Goal: Complete application form

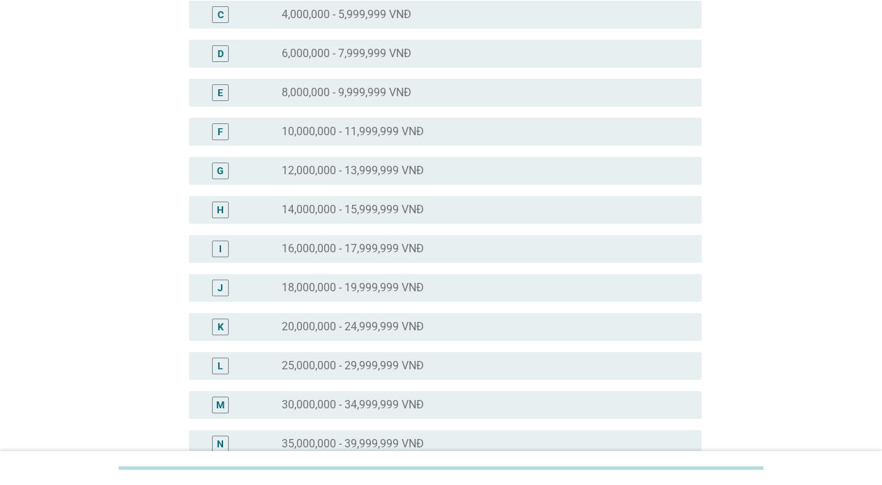
scroll to position [348, 0]
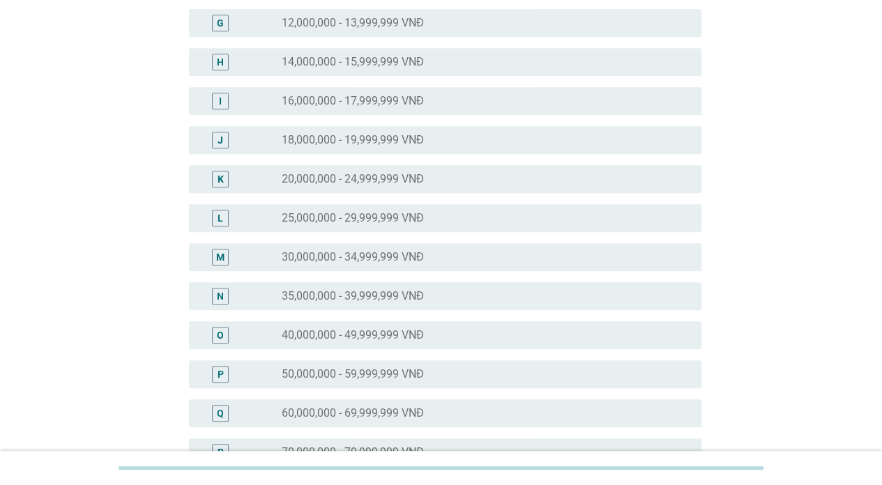
click at [331, 361] on div "P radio_button_unchecked 50,000,000 - 59,999,999 VNĐ" at bounding box center [445, 374] width 512 height 28
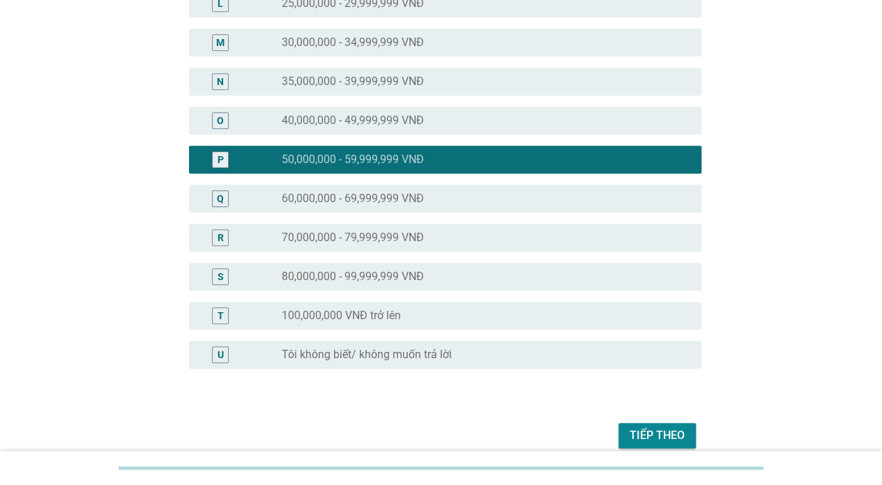
scroll to position [626, 0]
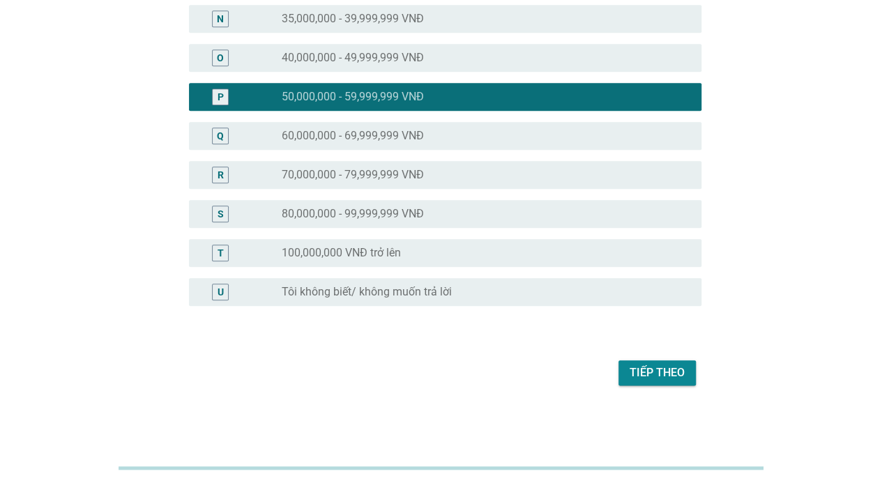
click at [654, 367] on div "Tiếp theo" at bounding box center [656, 373] width 55 height 17
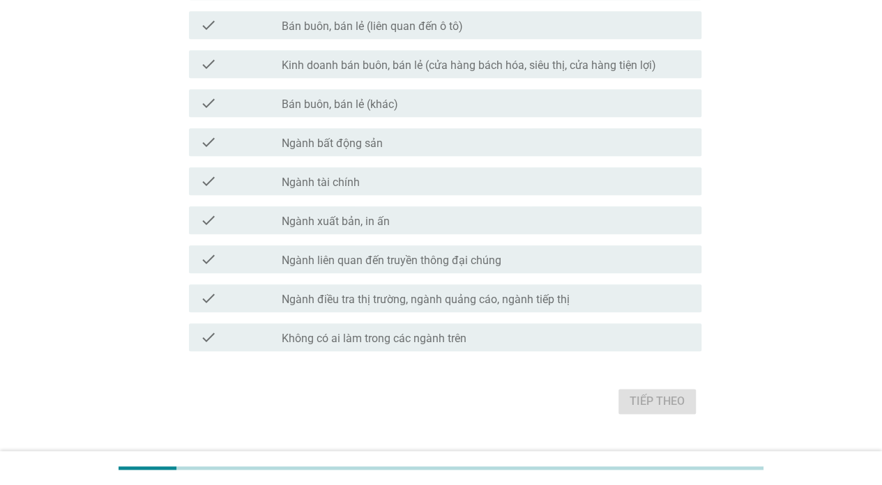
scroll to position [0, 0]
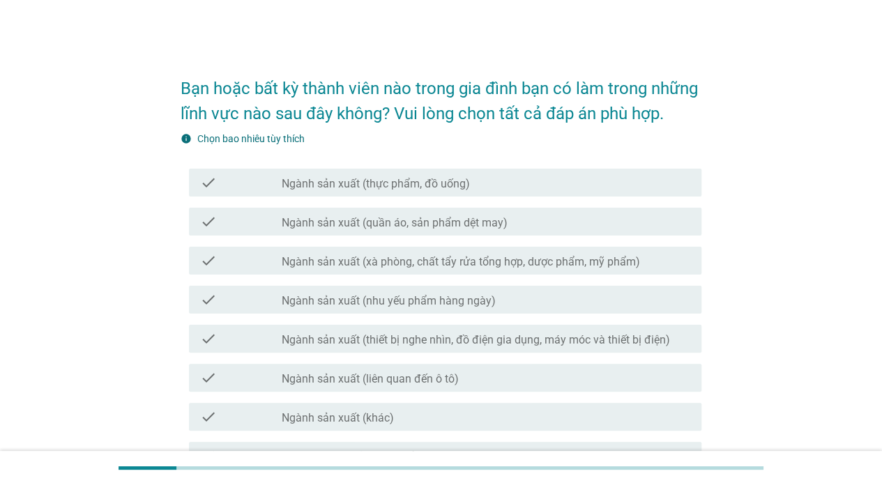
click at [350, 210] on div "check check_box_outline_blank Ngành sản xuất (quần áo, sản phẩm dệt may)" at bounding box center [445, 222] width 512 height 28
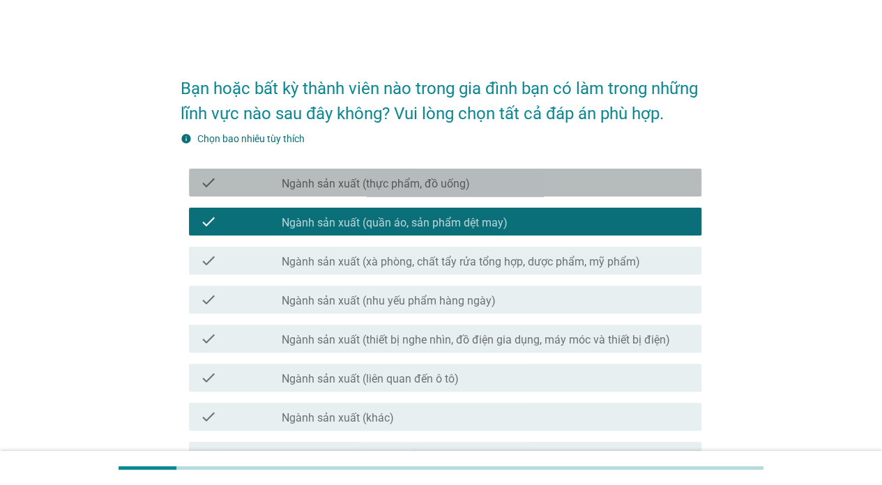
click at [364, 183] on label "Ngành sản xuất (thực phẩm, đồ uống)" at bounding box center [376, 184] width 188 height 14
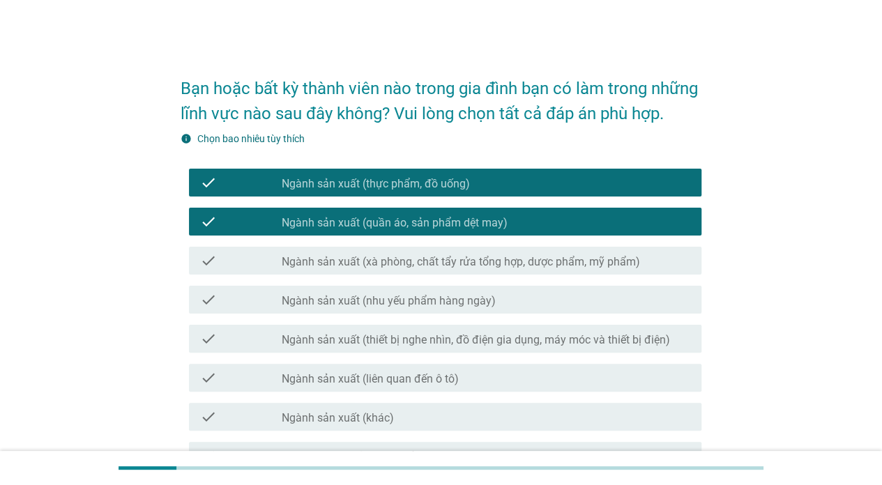
click at [344, 273] on div "check check_box_outline_blank Ngành sản xuất (xà phòng, chất tẩy rửa tổng hợp, …" at bounding box center [445, 261] width 512 height 28
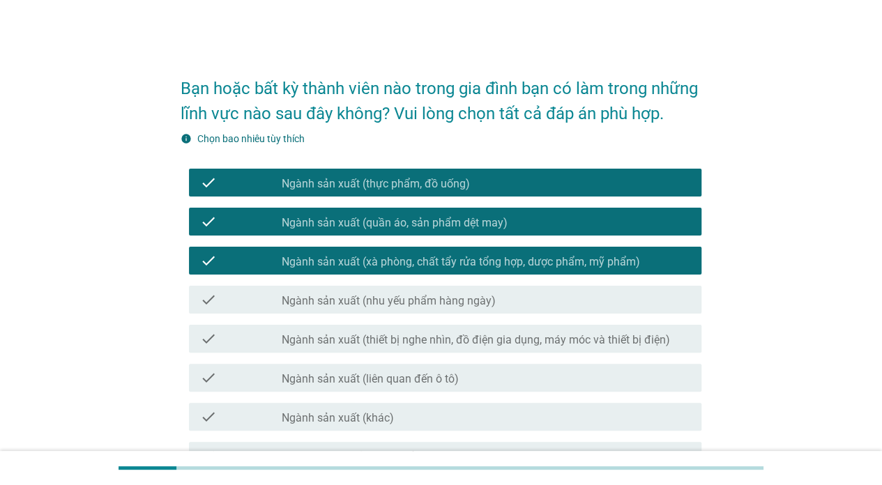
click at [328, 397] on div "check check_box_outline_blank Ngành sản xuất (khác)" at bounding box center [441, 416] width 521 height 39
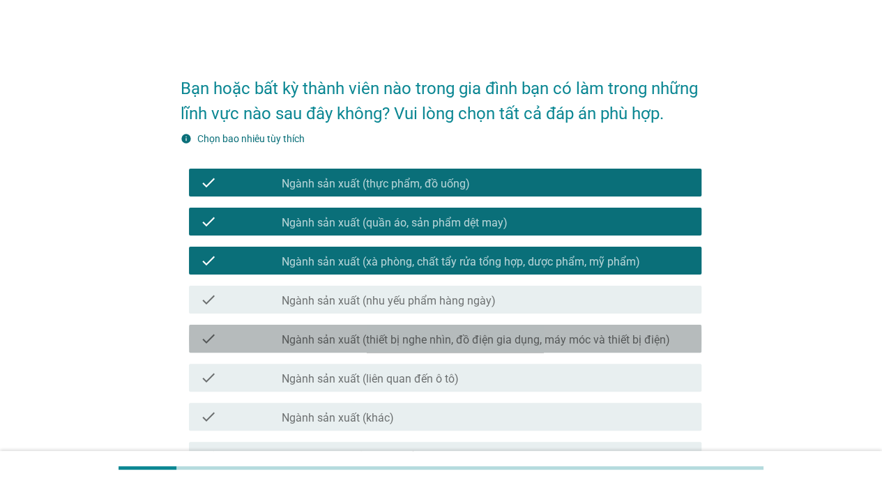
click at [349, 325] on div "check check_box_outline_blank Ngành sản xuất (thiết bị nghe nhìn, đồ điện gia d…" at bounding box center [445, 339] width 512 height 28
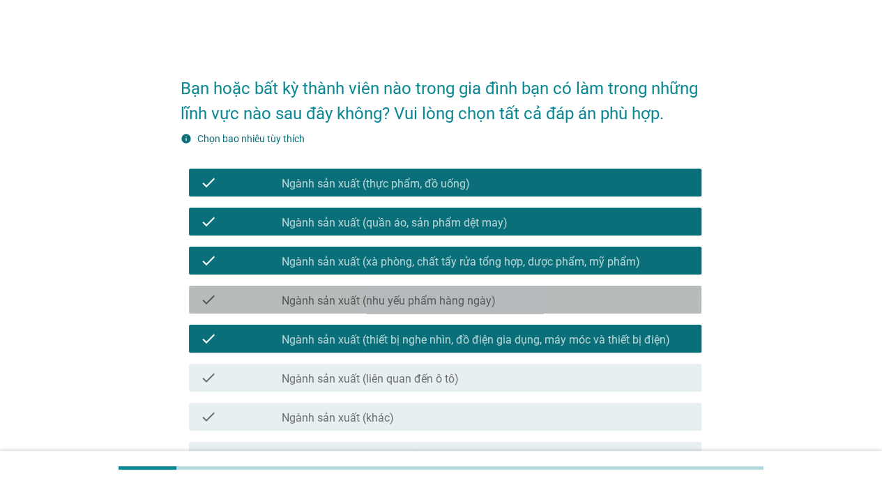
click at [346, 300] on label "Ngành sản xuất (nhu yếu phẩm hàng ngày)" at bounding box center [389, 301] width 214 height 14
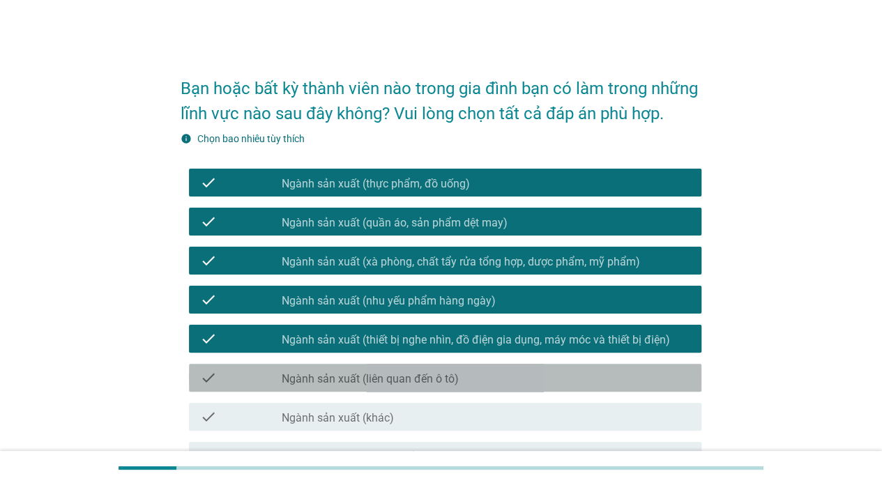
click at [325, 366] on div "check check_box_outline_blank Ngành sản xuất (liên quan đến ô tô)" at bounding box center [445, 378] width 512 height 28
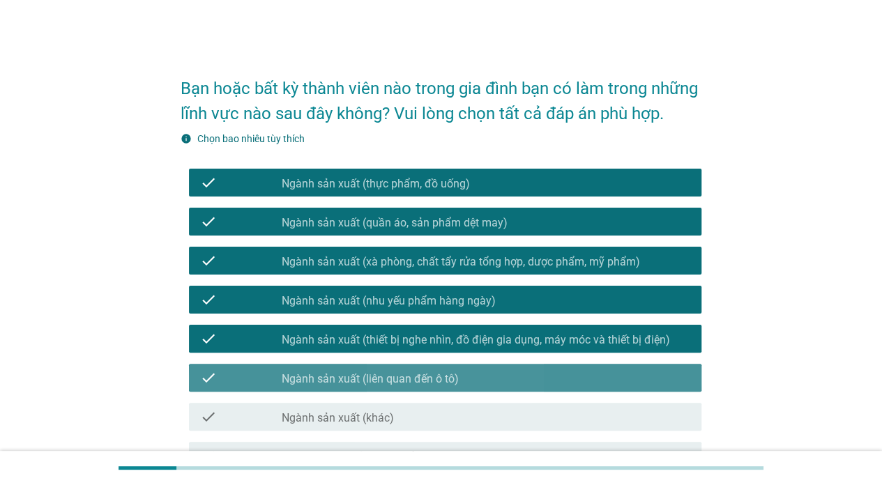
click at [325, 365] on div "check check_box_outline_blank Ngành sản xuất (liên quan đến ô tô)" at bounding box center [445, 378] width 512 height 28
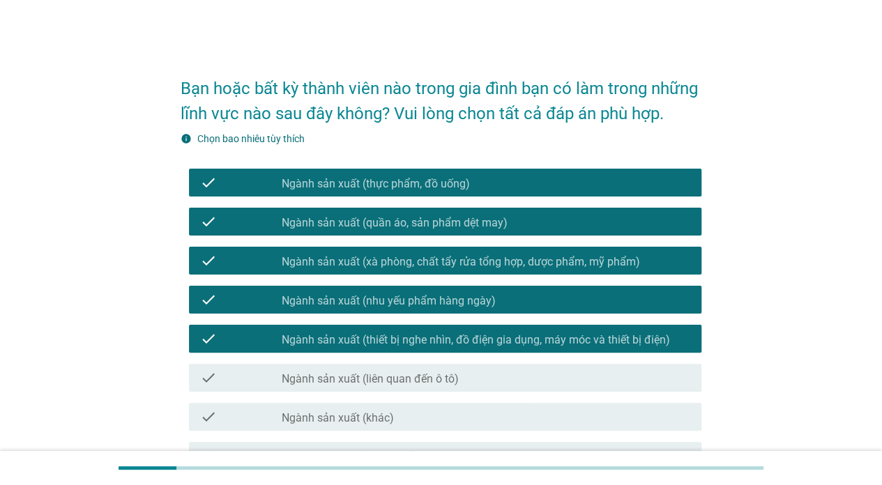
click at [339, 332] on div "check_box_outline_blank Ngành sản xuất (thiết bị nghe nhìn, đồ điện gia dụng, m…" at bounding box center [486, 338] width 408 height 17
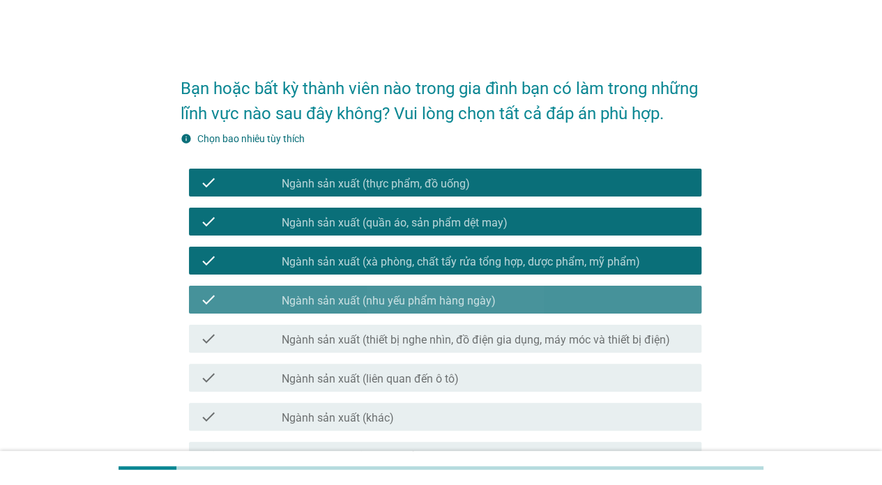
click at [353, 294] on label "Ngành sản xuất (nhu yếu phẩm hàng ngày)" at bounding box center [389, 301] width 214 height 14
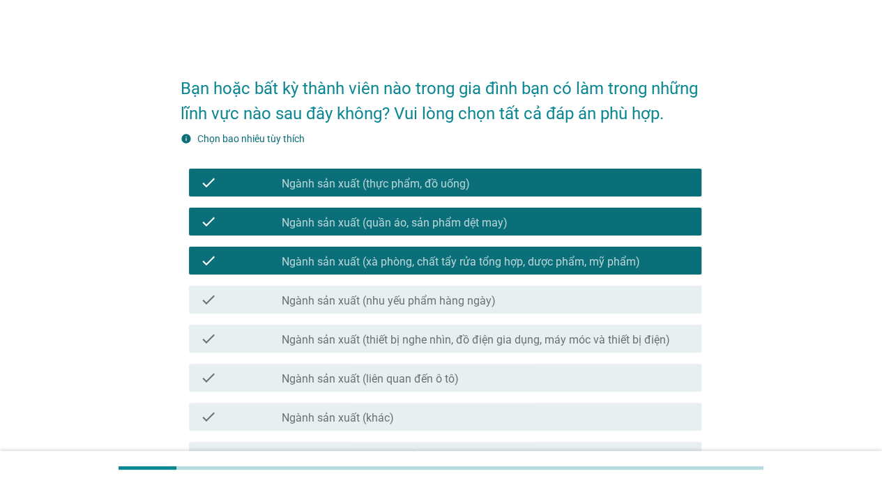
click at [359, 244] on div "check check_box_outline_blank Ngành sản xuất (xà phòng, chất tẩy rửa tổng hợp, …" at bounding box center [441, 260] width 521 height 39
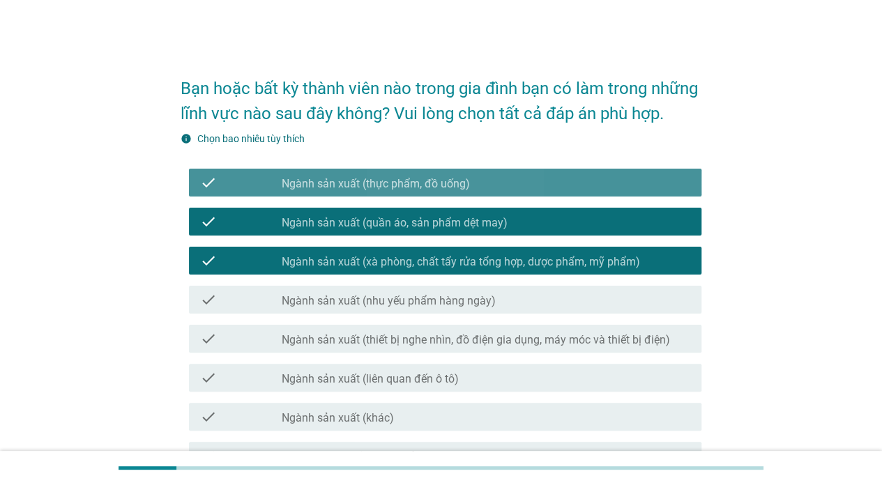
click at [362, 195] on div "check check_box Ngành sản xuất (thực phẩm, đồ uống)" at bounding box center [445, 183] width 512 height 28
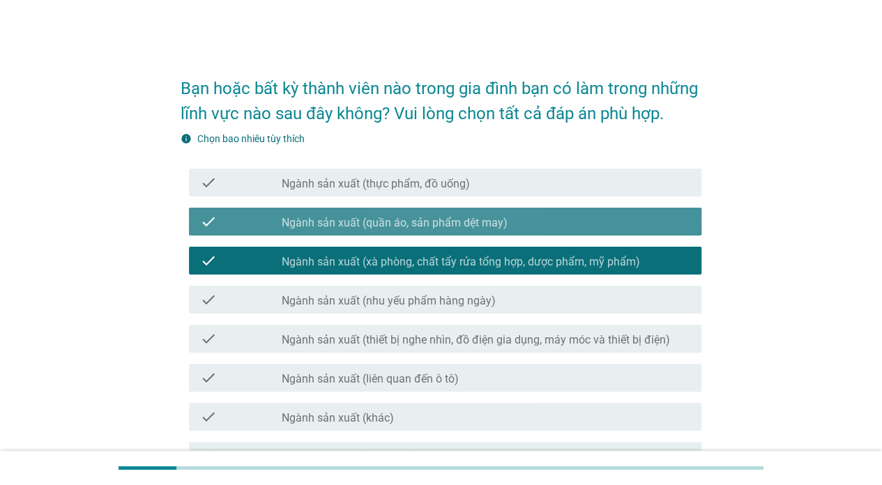
click at [347, 217] on label "Ngành sản xuất (quần áo, sản phẩm dệt may)" at bounding box center [395, 223] width 226 height 14
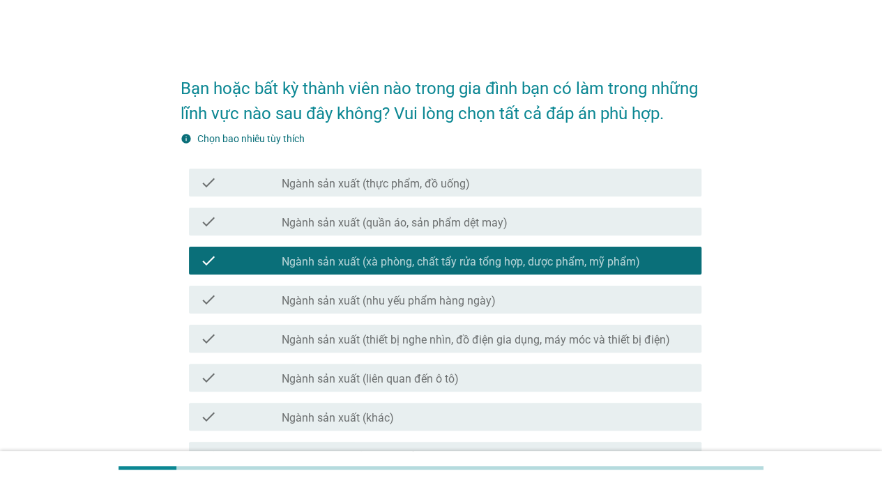
click at [348, 255] on label "Ngành sản xuất (xà phòng, chất tẩy rửa tổng hợp, dược phẩm, mỹ phẩm)" at bounding box center [461, 262] width 358 height 14
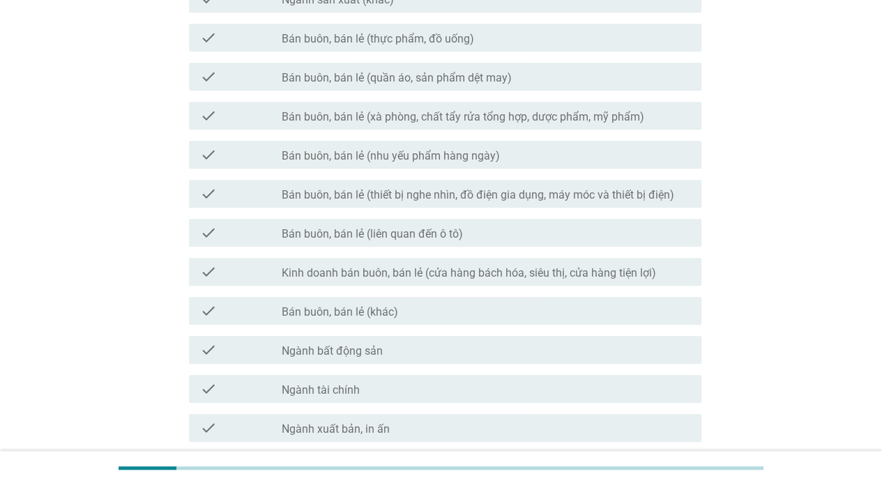
scroll to position [654, 0]
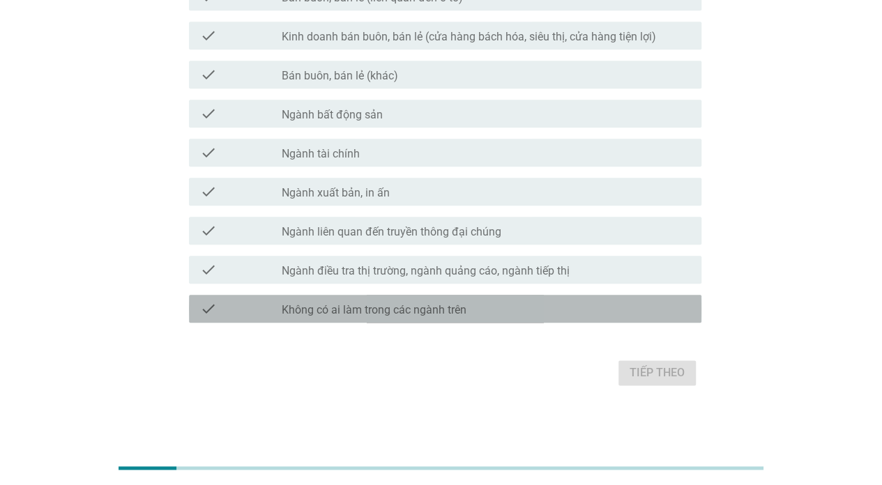
click at [327, 319] on div "check check_box_outline_blank Không có ai làm trong các ngành trên" at bounding box center [445, 309] width 512 height 28
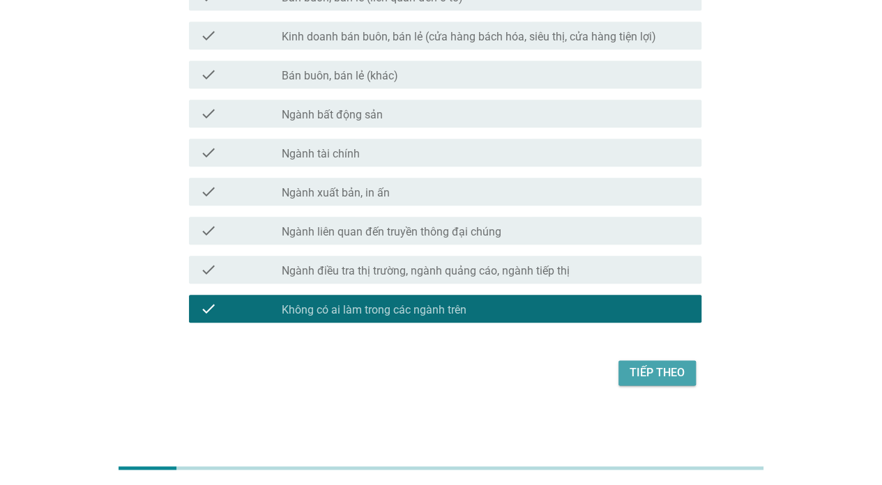
click at [658, 376] on div "Tiếp theo" at bounding box center [656, 373] width 55 height 17
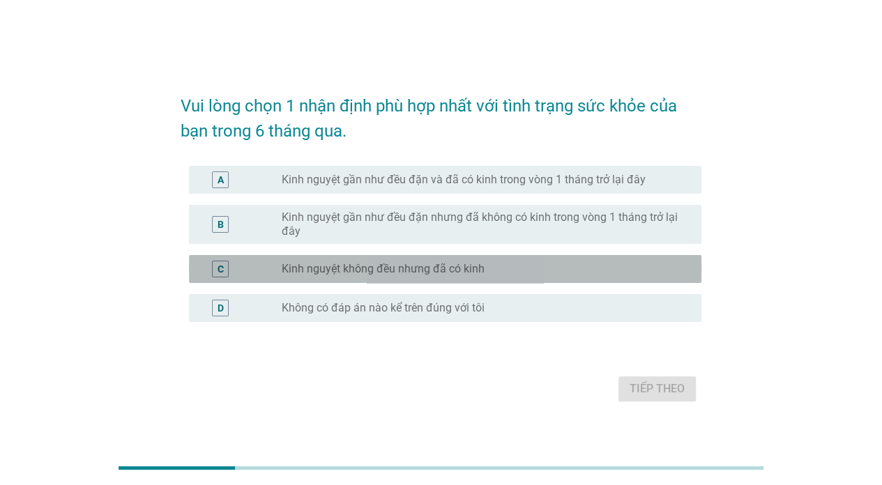
click at [417, 275] on label "Kinh nguyệt không đều nhưng đã có kinh" at bounding box center [383, 269] width 203 height 14
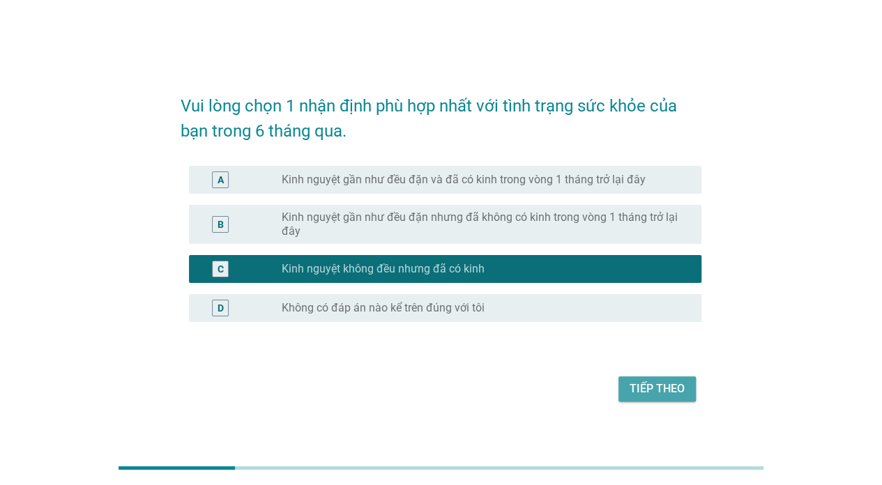
click at [669, 382] on div "Tiếp theo" at bounding box center [656, 389] width 55 height 17
